Goal: Check status: Check status

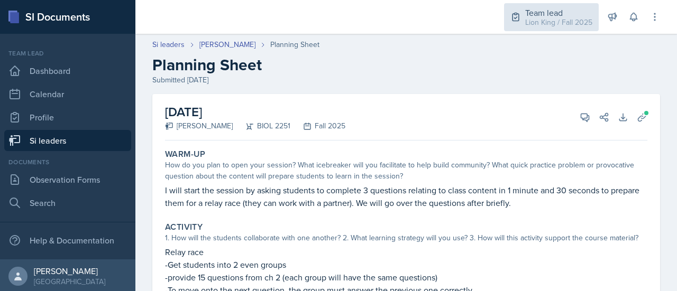
click at [536, 22] on div "Lion King / Fall 2025" at bounding box center [558, 22] width 67 height 11
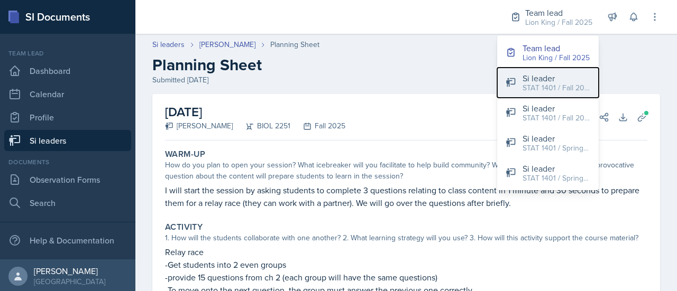
click at [547, 75] on div "Si leader" at bounding box center [556, 78] width 68 height 13
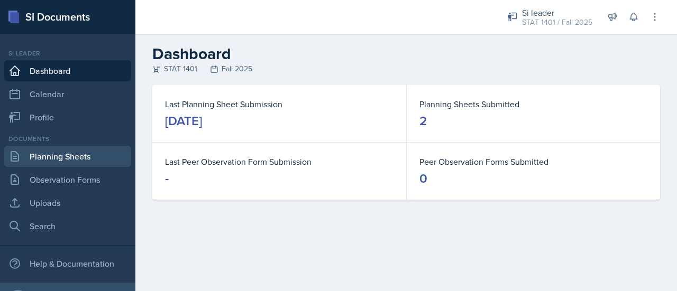
click at [73, 159] on link "Planning Sheets" at bounding box center [67, 156] width 127 height 21
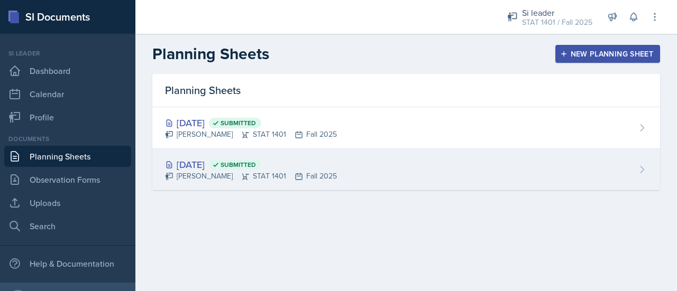
click at [208, 163] on div "[DATE] Submitted" at bounding box center [251, 165] width 172 height 14
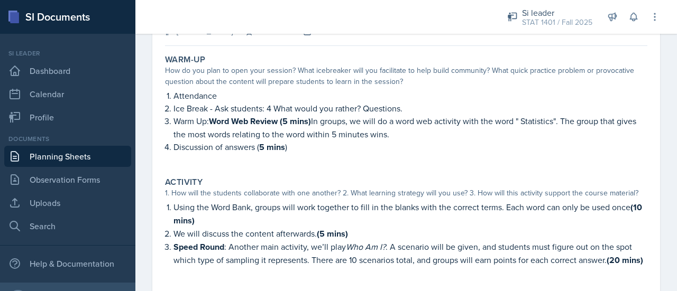
scroll to position [85, 0]
